Goal: Entertainment & Leisure: Consume media (video, audio)

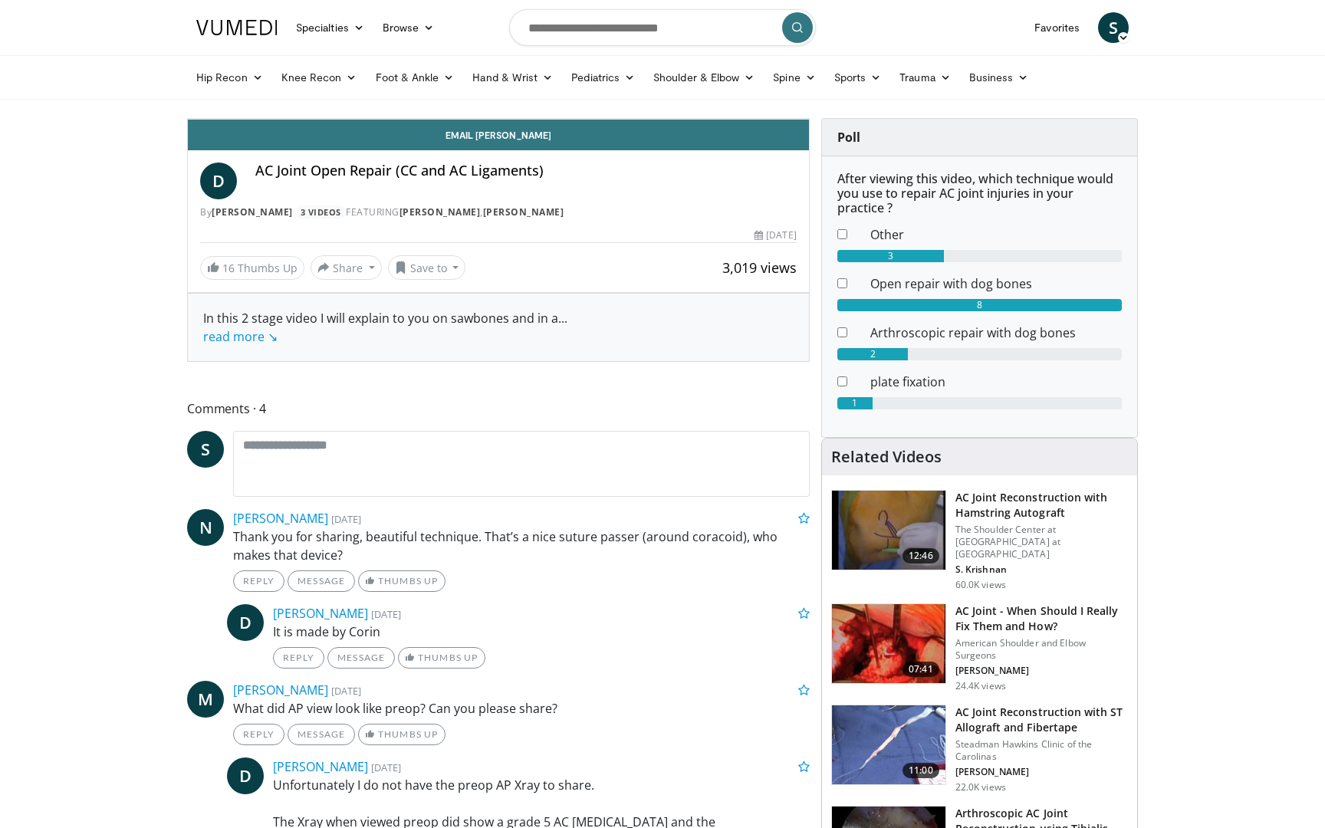
click at [520, 140] on icon "Video Player" at bounding box center [498, 118] width 43 height 43
click at [868, 88] on div "Progress Bar" at bounding box center [869, 85] width 2 height 6
click at [846, 88] on div "Progress Bar" at bounding box center [847, 85] width 2 height 6
click at [641, 88] on div "Loaded : 48.46% 4:09 4:09" at bounding box center [498, 85] width 621 height 6
click at [810, 88] on div "Progress Bar" at bounding box center [811, 85] width 2 height 6
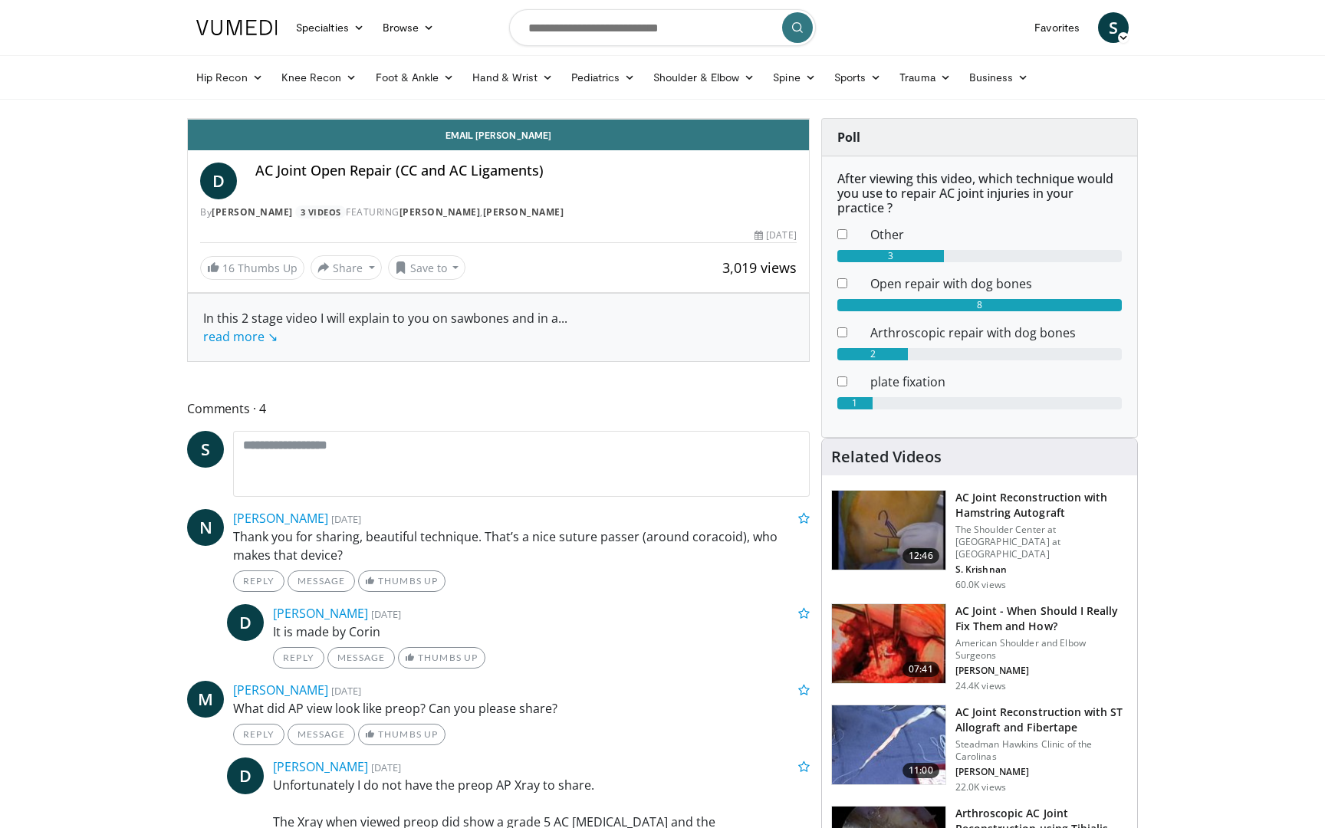
click at [988, 88] on div "Progress Bar" at bounding box center [989, 85] width 2 height 6
click at [520, 140] on icon "Video Player" at bounding box center [498, 118] width 43 height 43
click at [809, 119] on span "Video Player" at bounding box center [793, 103] width 31 height 31
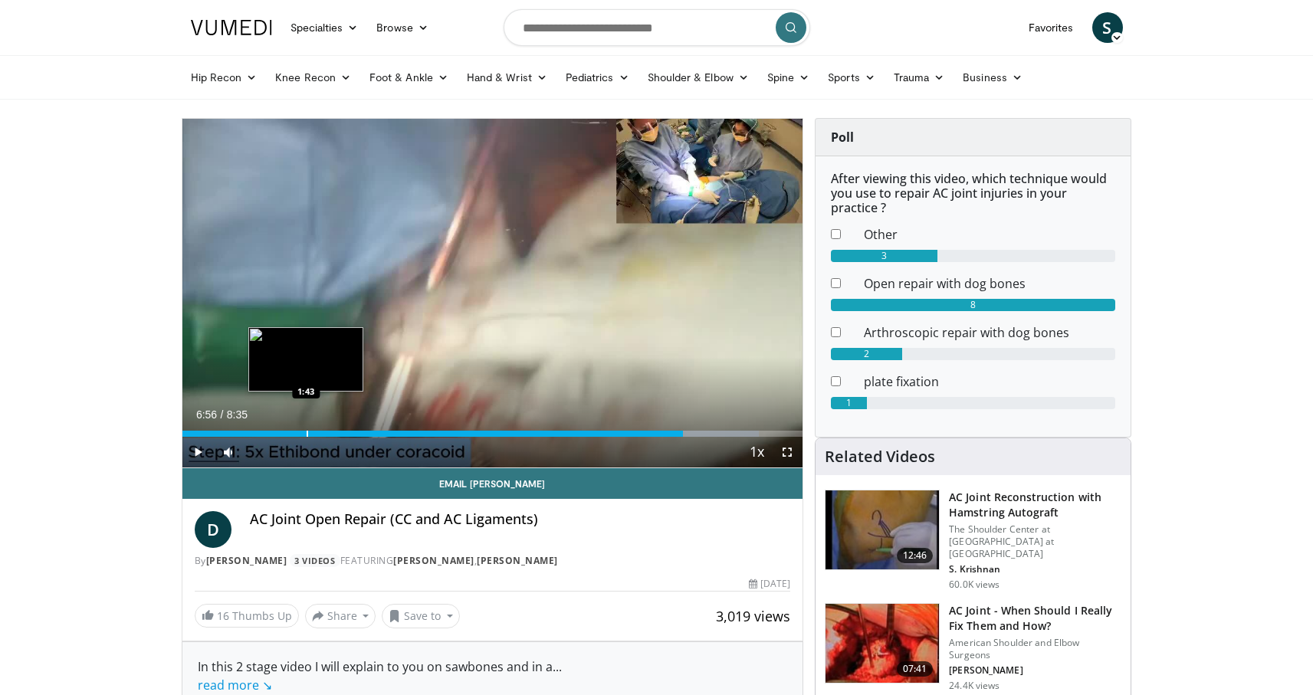
click at [303, 432] on div "6:56" at bounding box center [432, 434] width 501 height 6
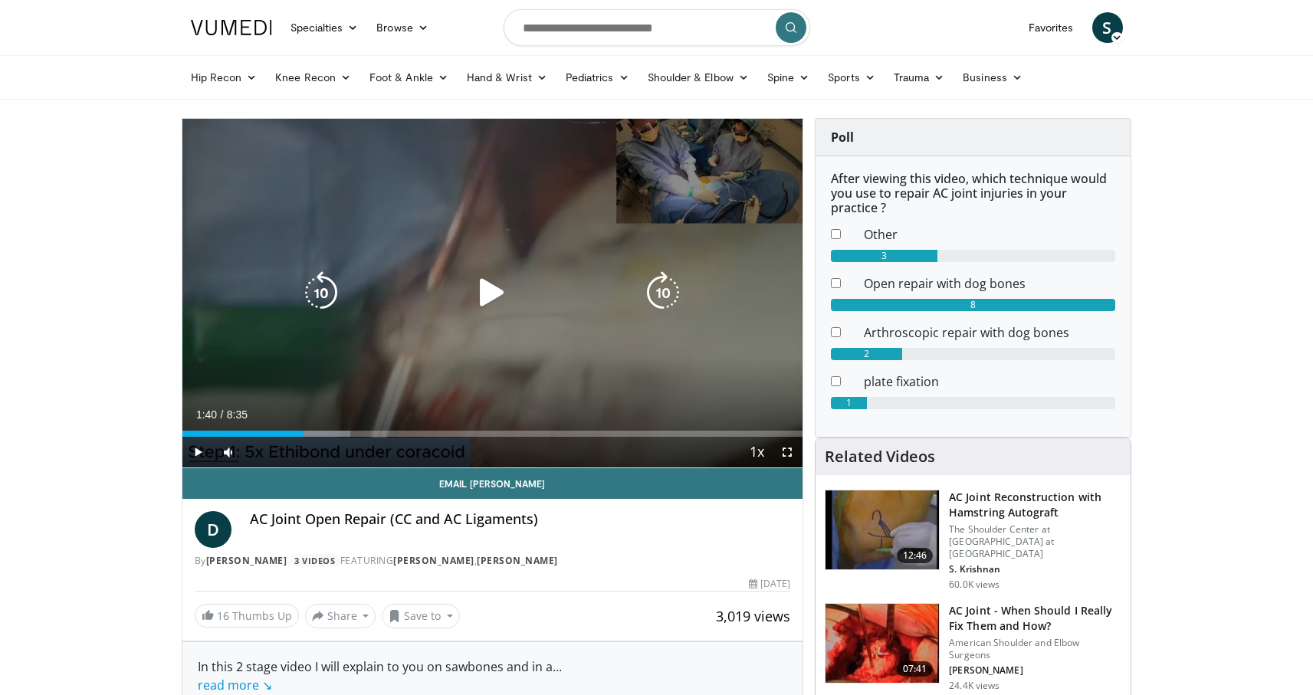
click at [490, 297] on icon "Video Player" at bounding box center [492, 292] width 43 height 43
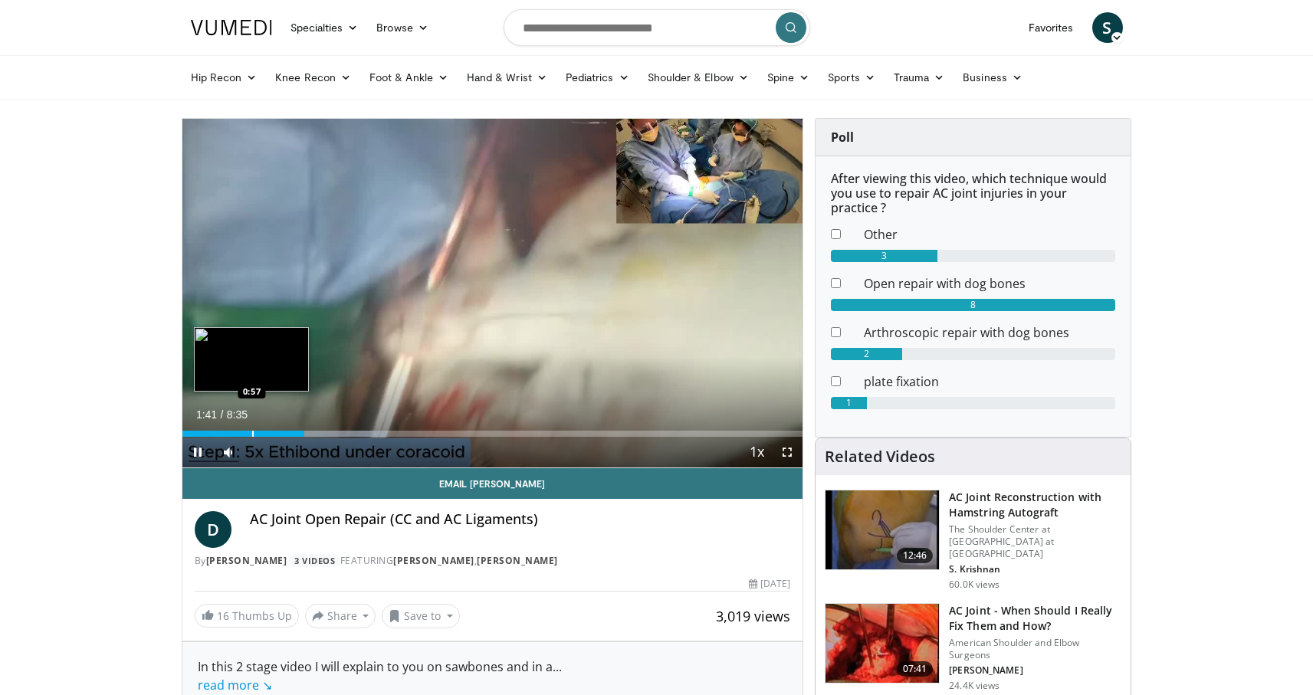
click at [252, 432] on div "Progress Bar" at bounding box center [253, 434] width 2 height 6
click at [219, 433] on div "Loaded : 23.21% 0:58 0:31" at bounding box center [492, 434] width 621 height 6
click at [216, 433] on div "Progress Bar" at bounding box center [217, 434] width 2 height 6
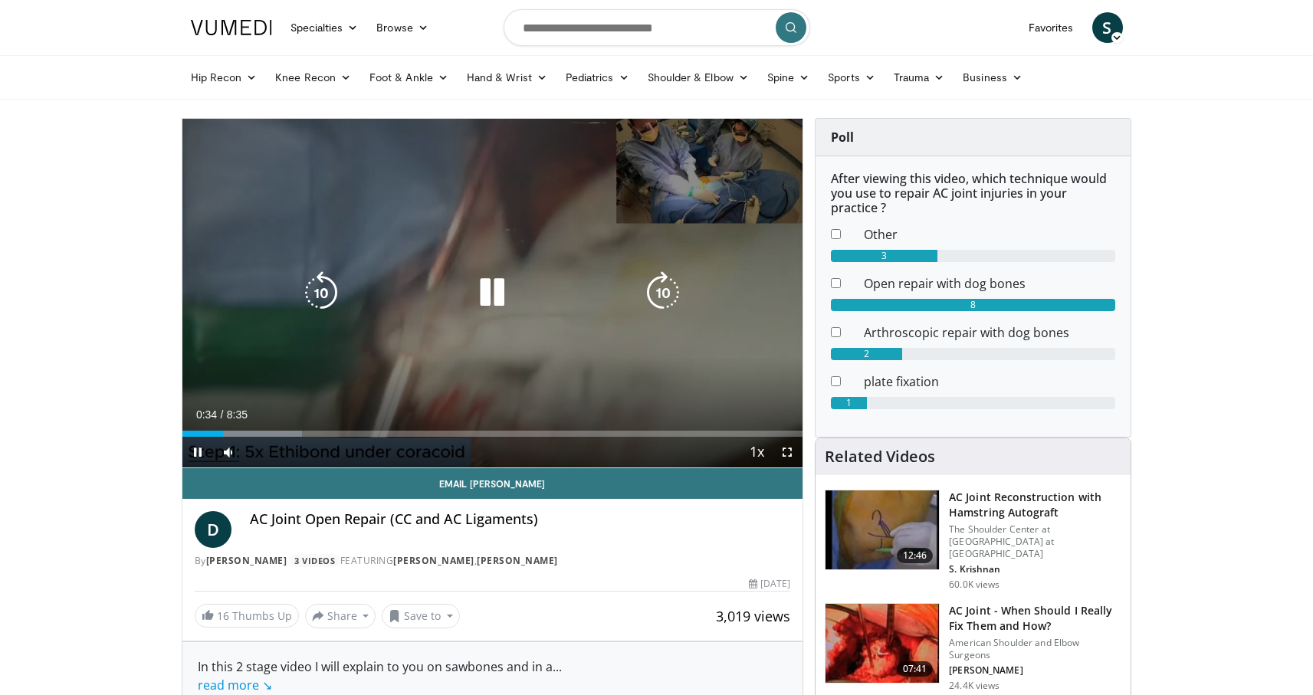
click at [489, 292] on icon "Video Player" at bounding box center [492, 292] width 43 height 43
